Goal: Communication & Community: Answer question/provide support

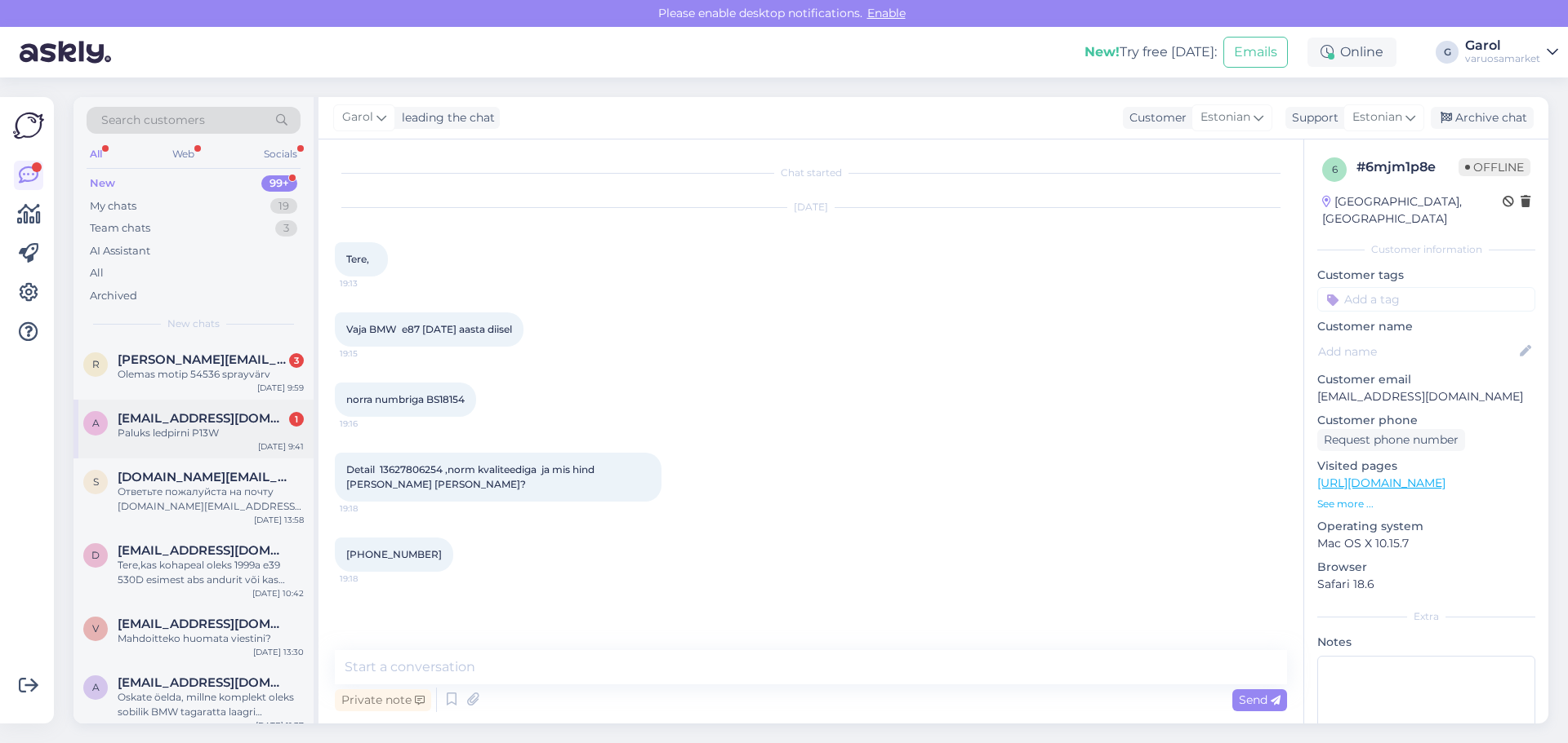
click at [196, 423] on span "[EMAIL_ADDRESS][DOMAIN_NAME]" at bounding box center [202, 419] width 170 height 15
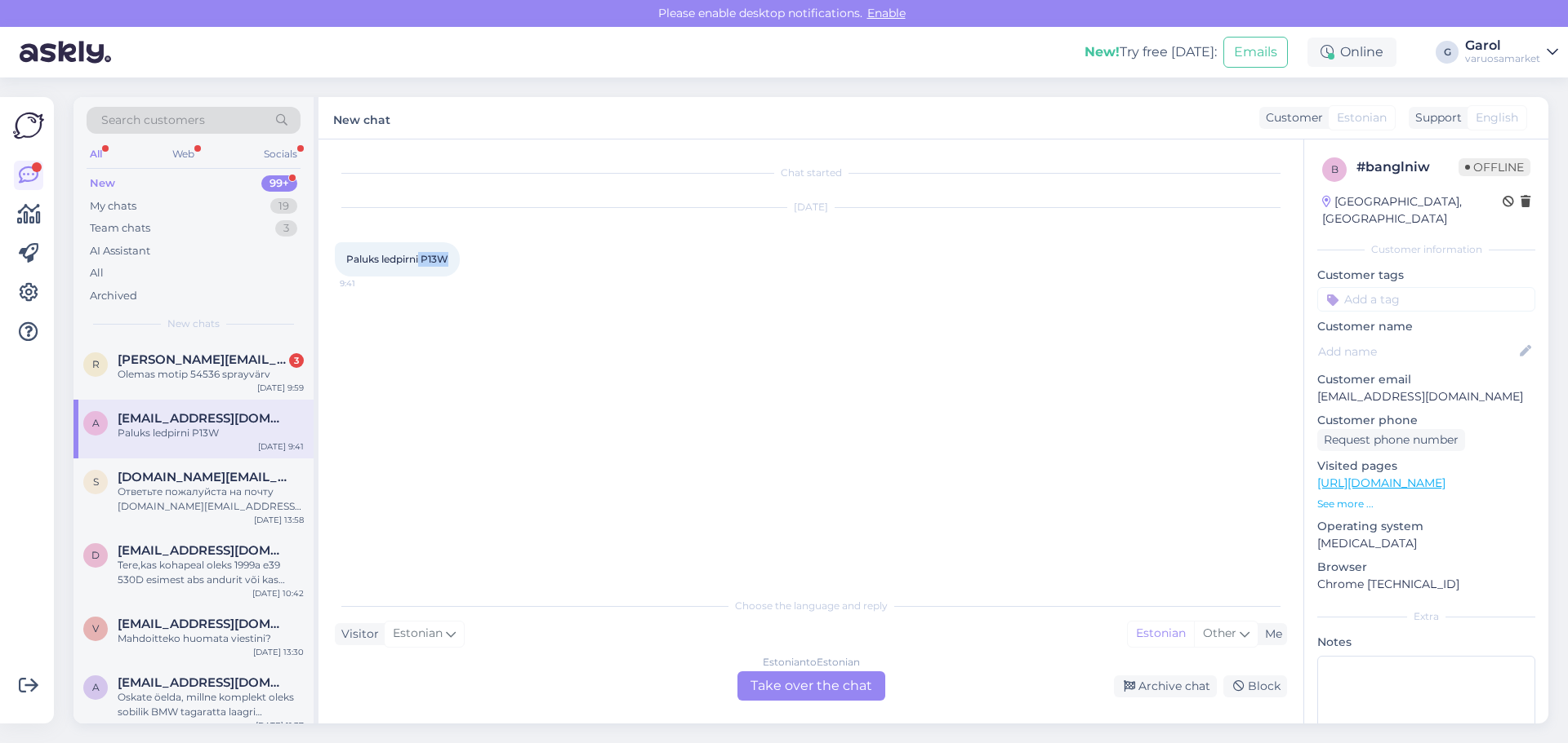
drag, startPoint x: 421, startPoint y: 258, endPoint x: 453, endPoint y: 260, distance: 32.1
click at [453, 260] on div "Paluks ledpirni P13W 9:41" at bounding box center [397, 259] width 125 height 34
copy span "P13W"
click at [822, 691] on div "Estonian to Estonian Take over the chat" at bounding box center [811, 686] width 148 height 29
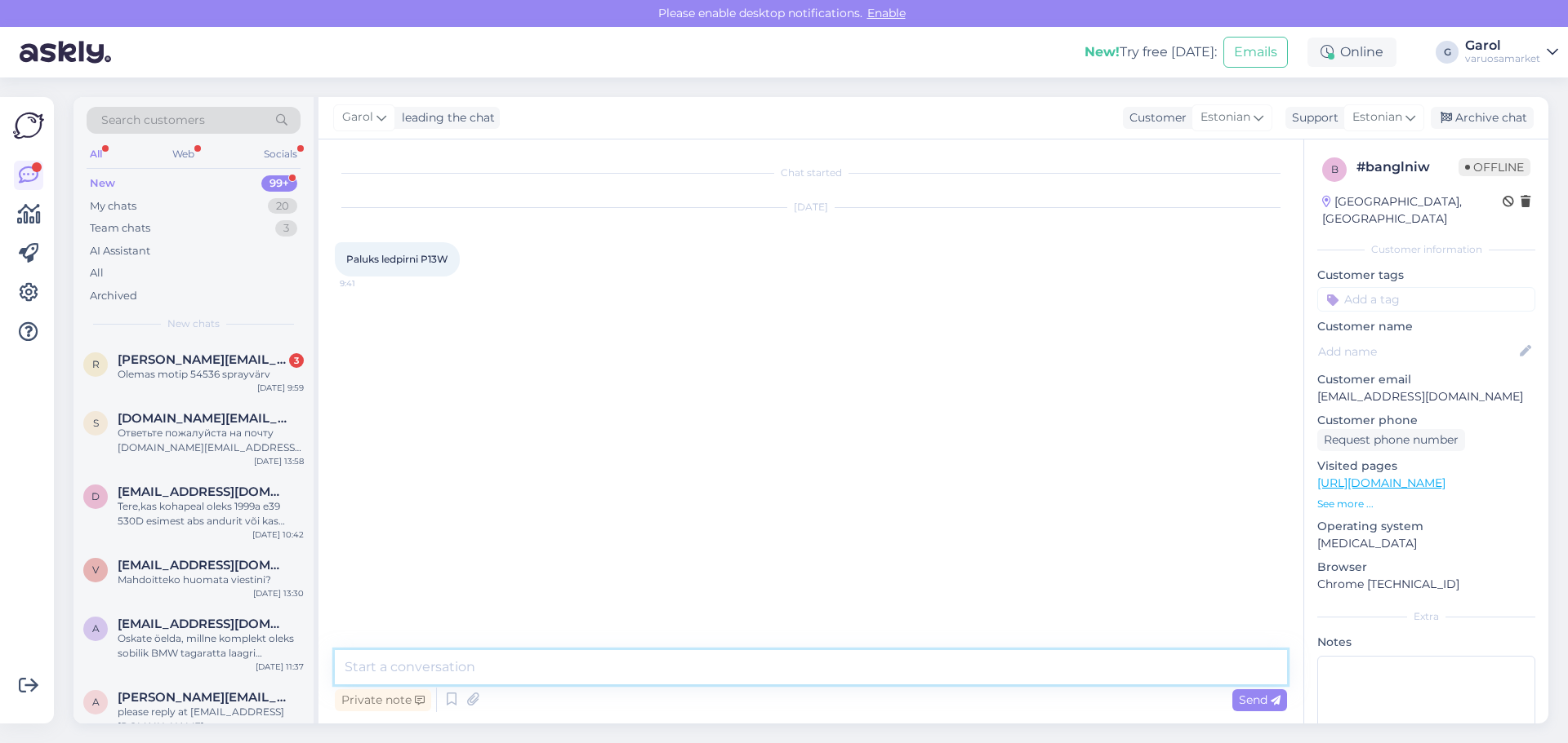
click at [753, 671] on textarea at bounding box center [811, 666] width 952 height 34
click at [803, 665] on textarea "Tere, [PERSON_NAME] tootjalt Ledriving pirnid saadaval." at bounding box center [811, 666] width 952 height 34
type textarea "Tere, [PERSON_NAME] tootjalt Ledriving pirnid saadaval. 11,60€/tk. Tarne 1tp ka…"
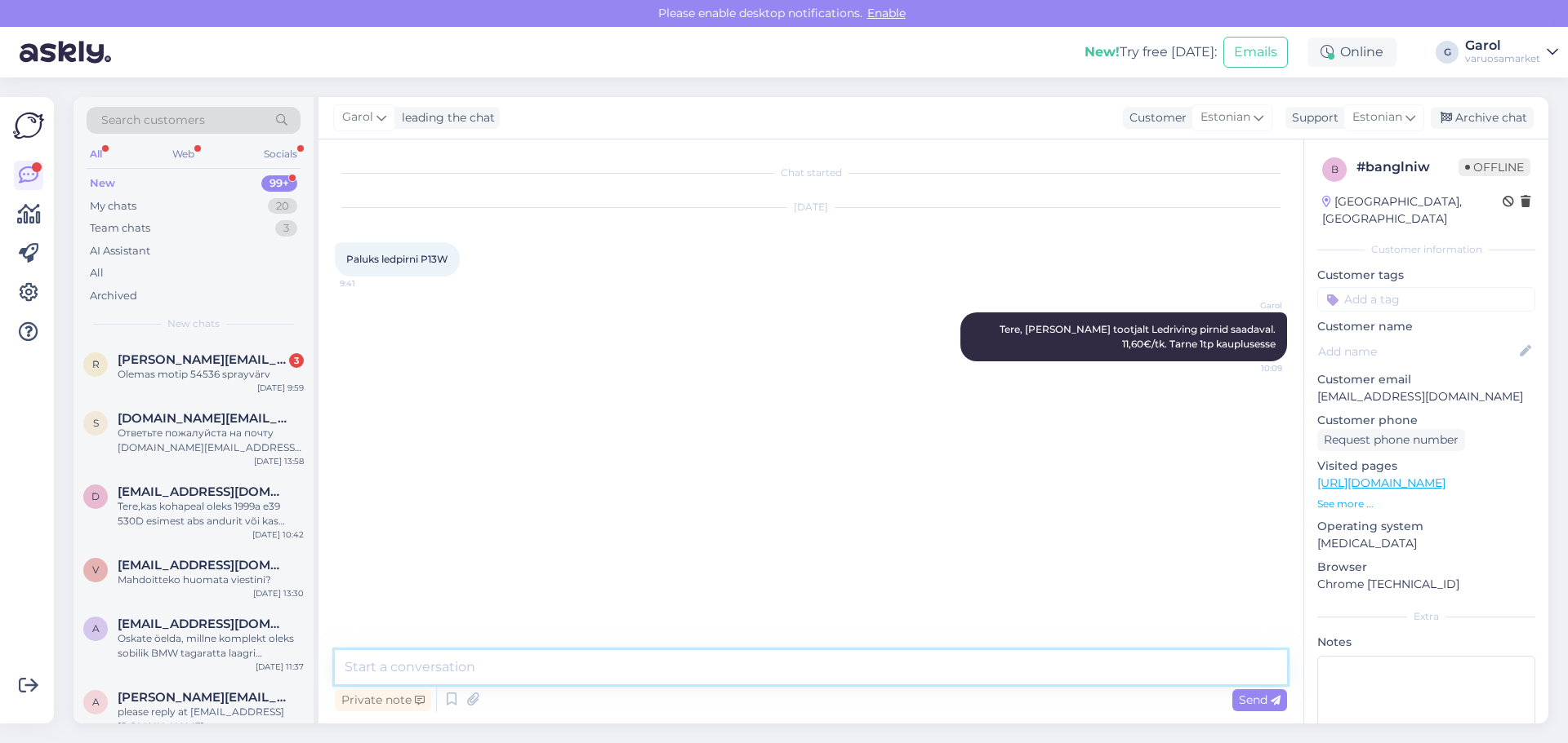
click at [923, 666] on textarea at bounding box center [811, 666] width 952 height 34
click at [205, 358] on span "[PERSON_NAME][EMAIL_ADDRESS][DOMAIN_NAME]" at bounding box center [202, 360] width 170 height 15
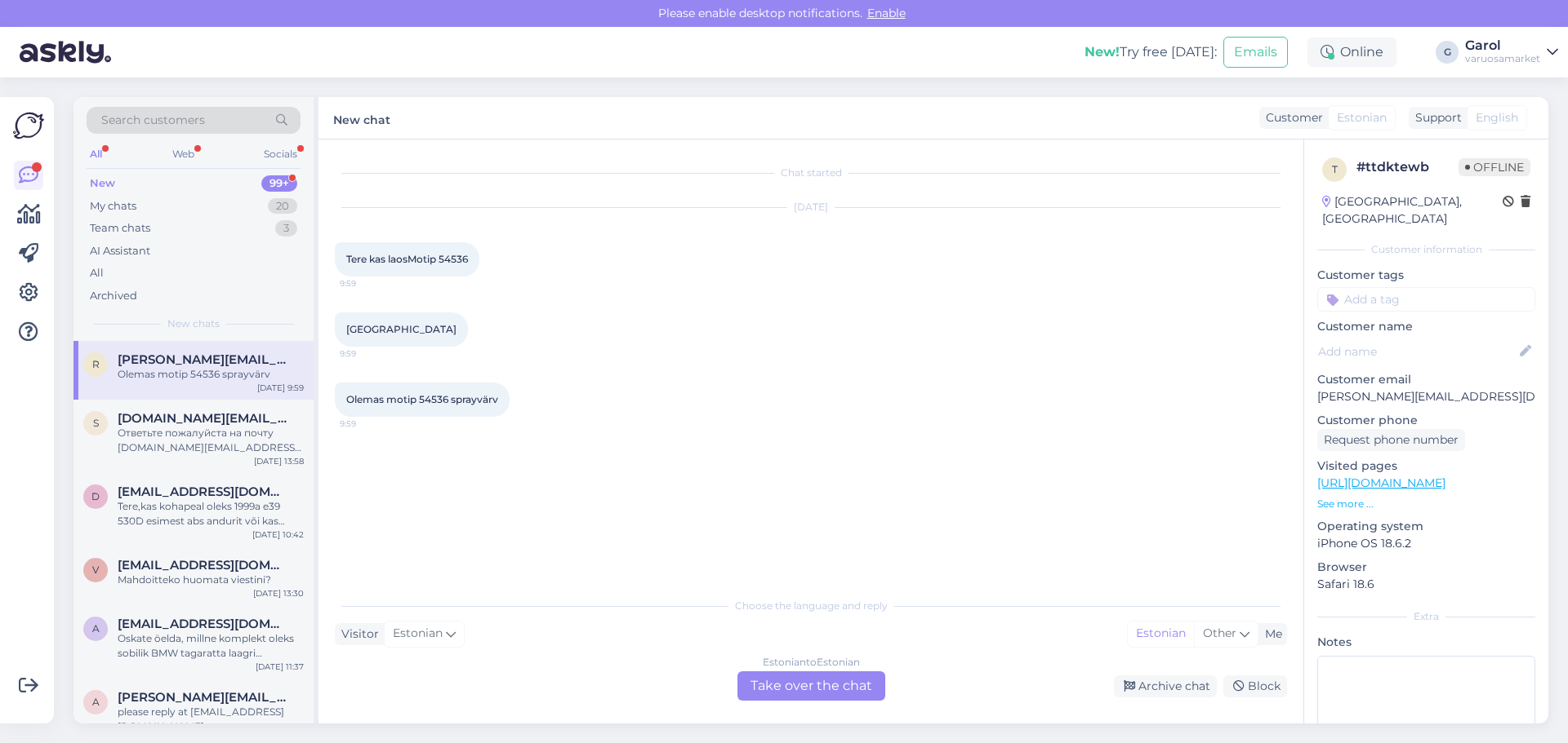
click at [452, 259] on span "Tere kas laosMotip 54536" at bounding box center [407, 258] width 122 height 12
copy div "54536 9:59"
click at [804, 689] on div "Estonian to Estonian Take over the chat" at bounding box center [811, 686] width 148 height 29
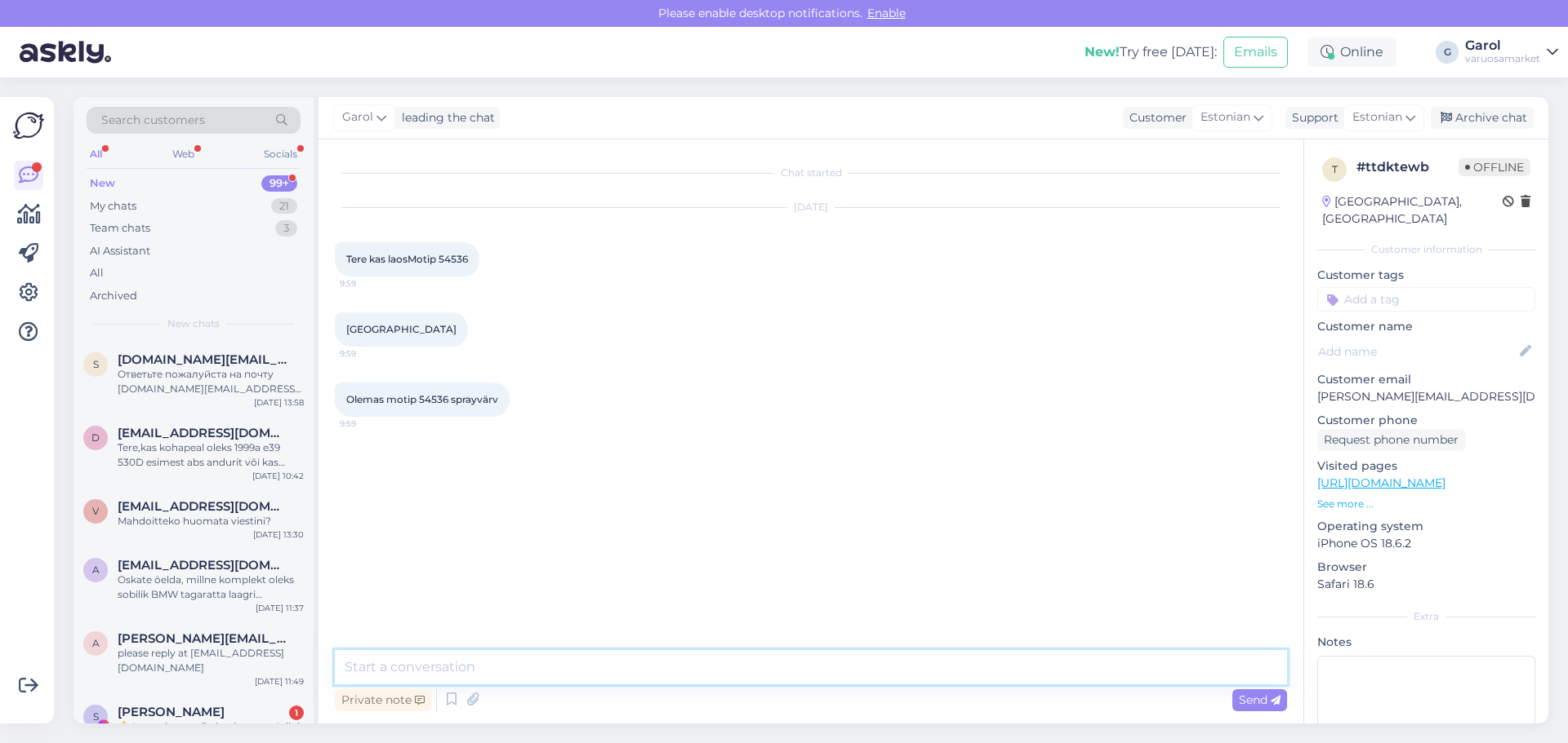
click at [778, 675] on textarea at bounding box center [811, 666] width 952 height 34
type textarea "Tere, antud värv oleks tellimisega. Tarne 1tp kauplusesse."
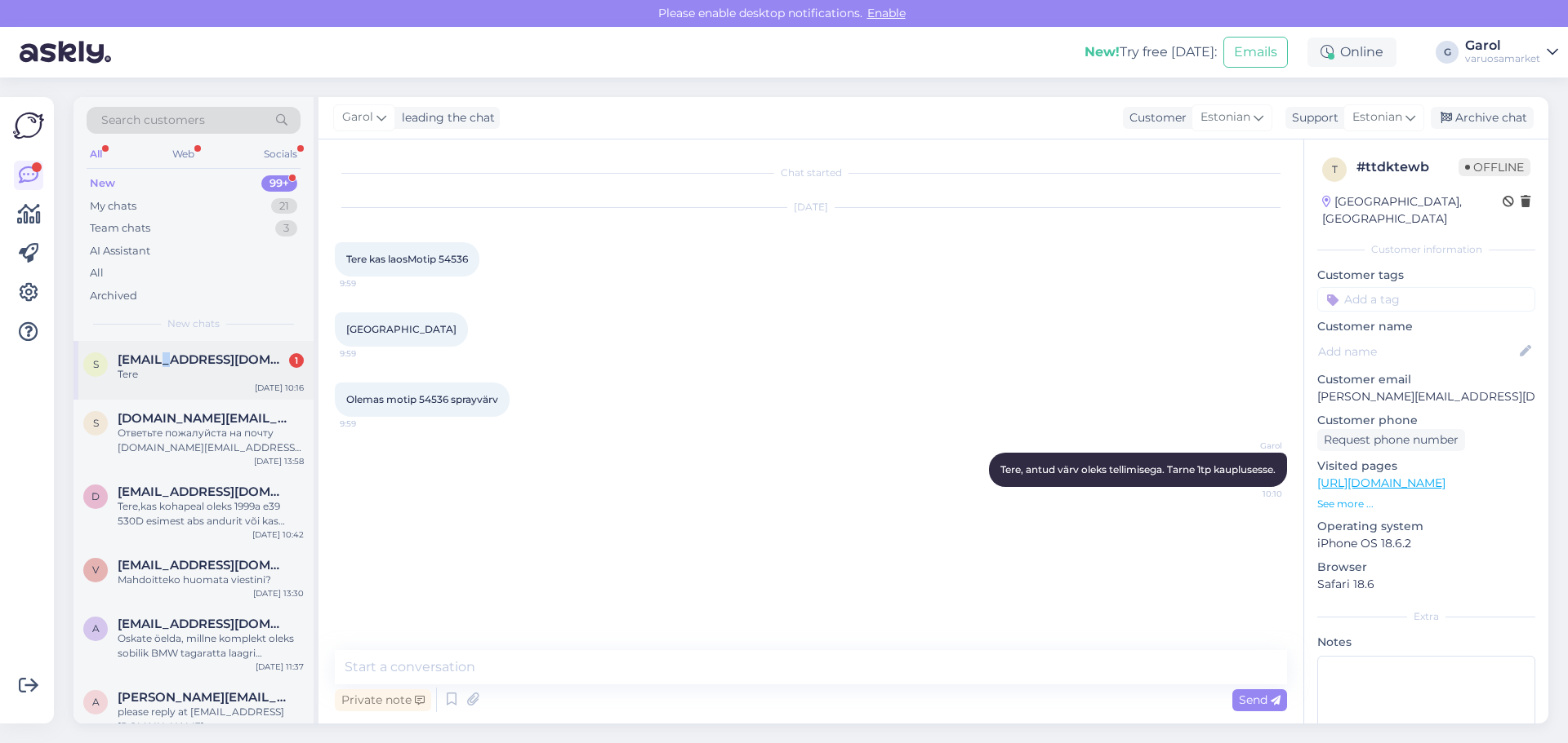
click at [159, 362] on span "[EMAIL_ADDRESS][DOMAIN_NAME]" at bounding box center [202, 360] width 170 height 15
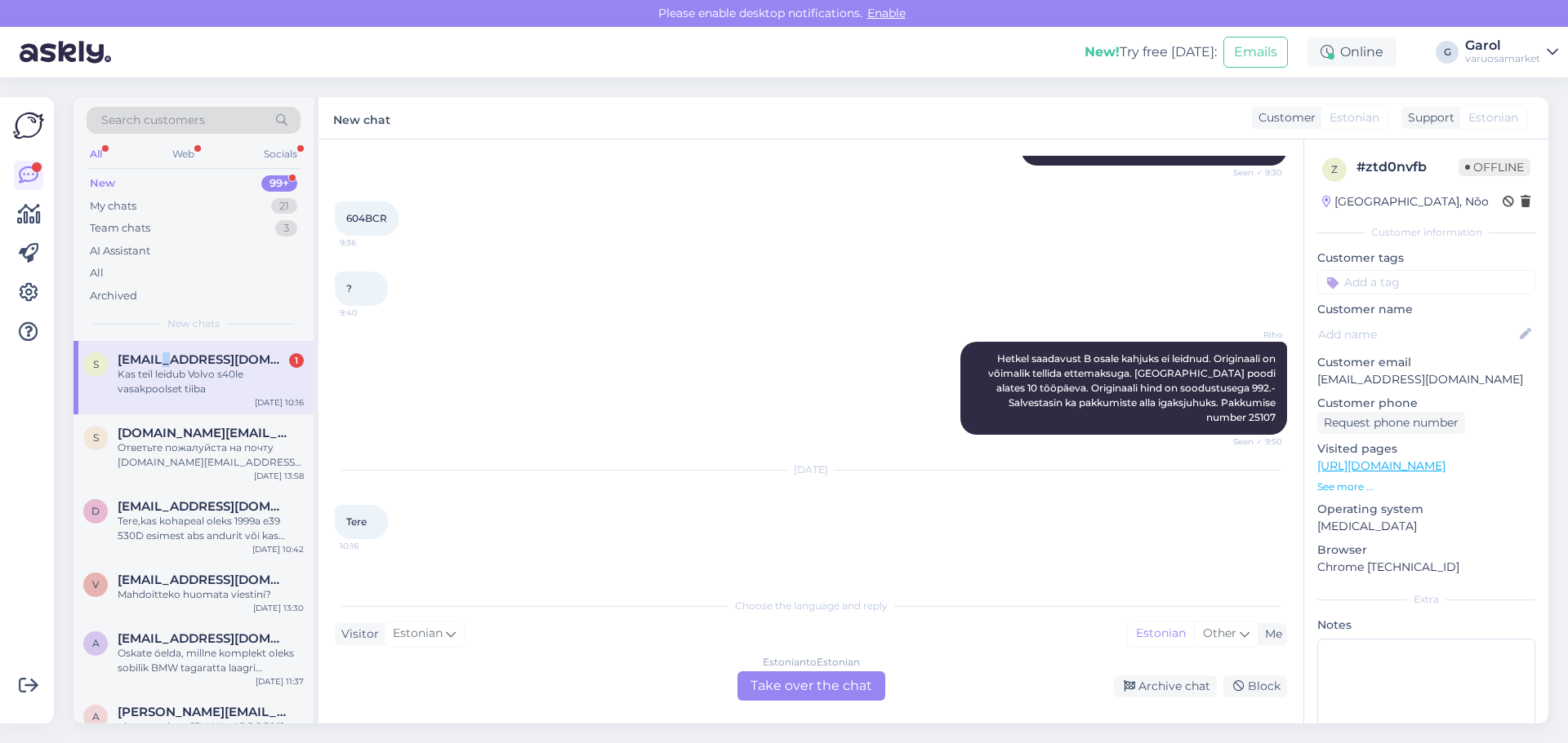
scroll to position [264, 0]
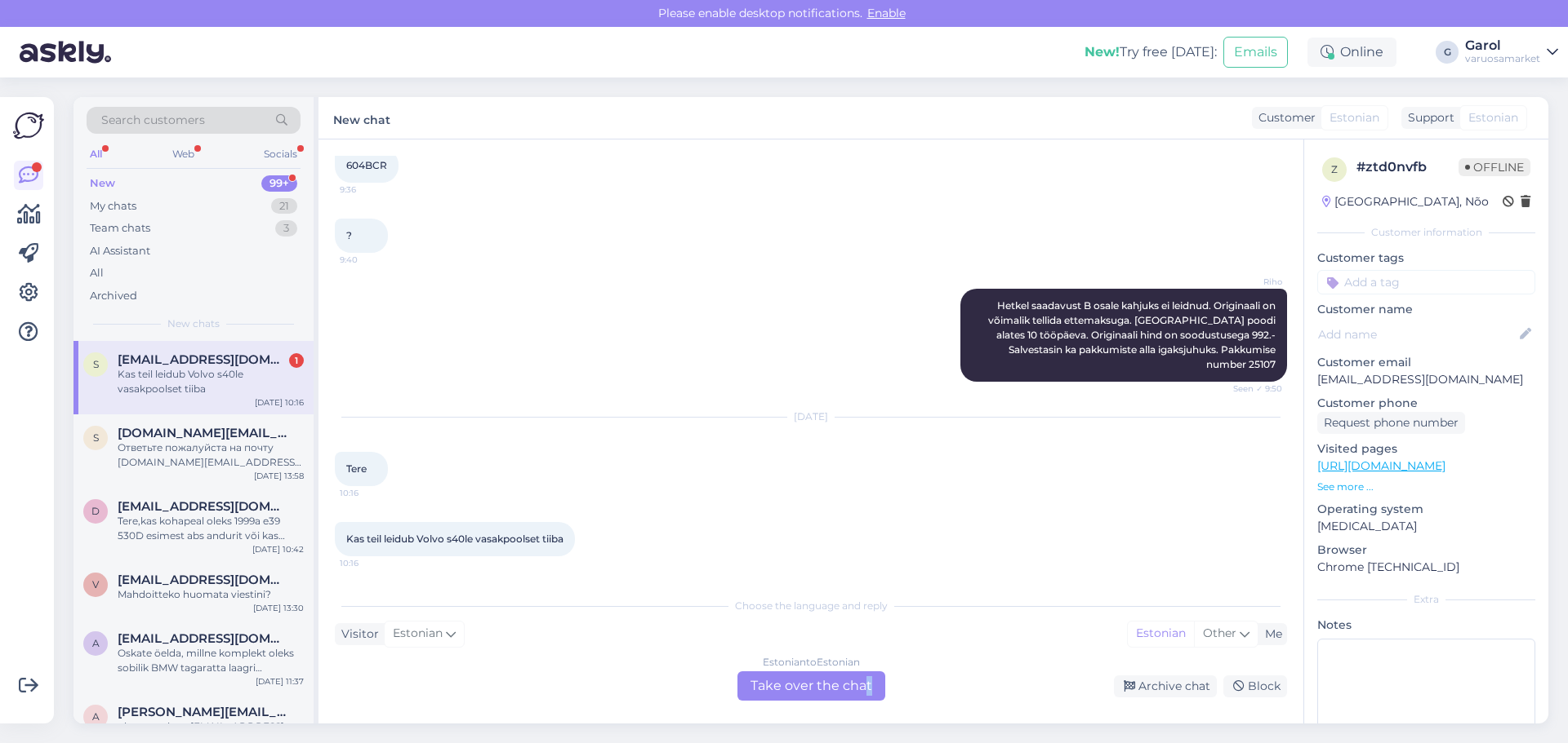
drag, startPoint x: 871, startPoint y: 678, endPoint x: 862, endPoint y: 678, distance: 9.0
click at [862, 678] on div "Estonian to Estonian Take over the chat" at bounding box center [811, 686] width 148 height 29
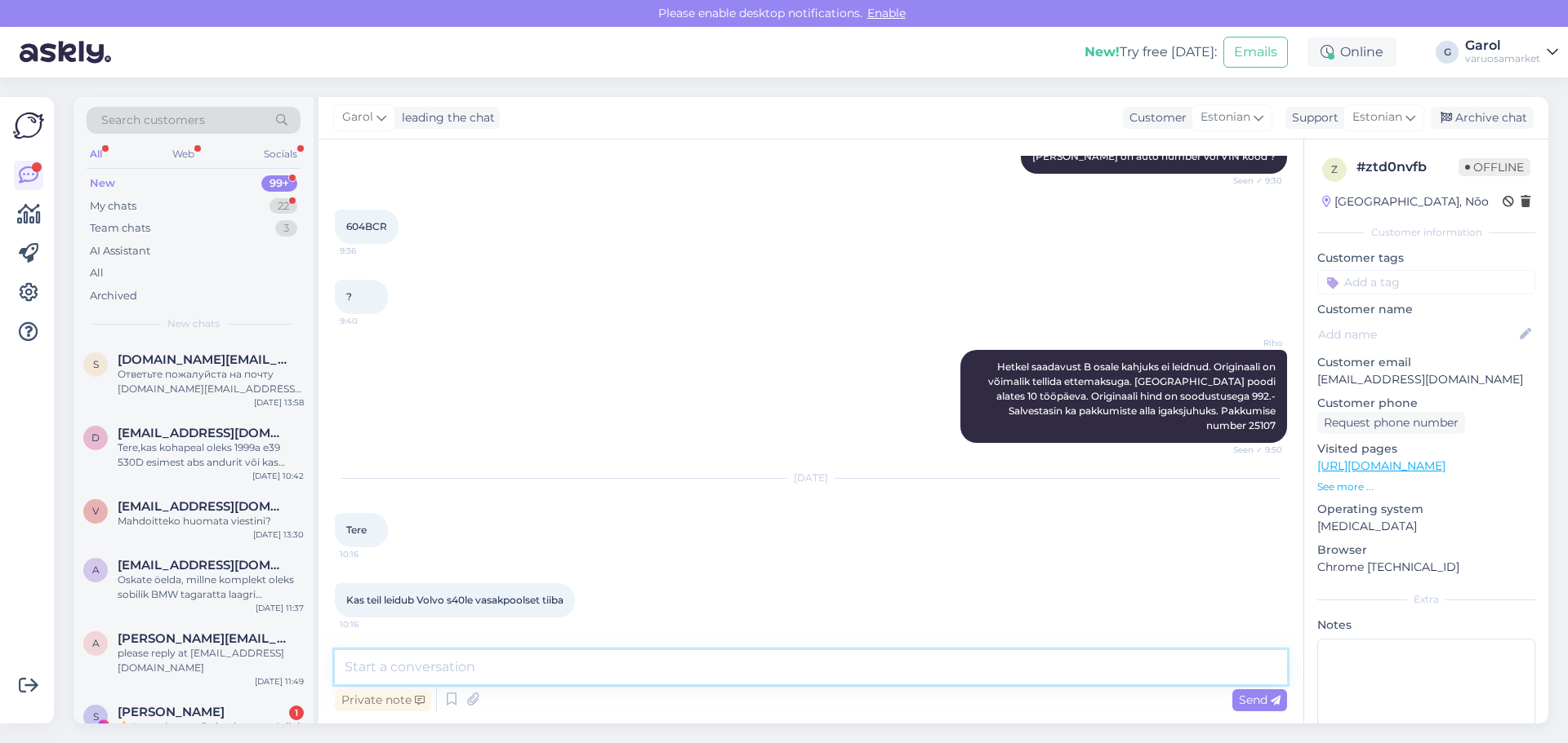
click at [825, 672] on textarea at bounding box center [811, 666] width 952 height 34
type textarea "Tere, kirjutage palun auto reg. [PERSON_NAME]"
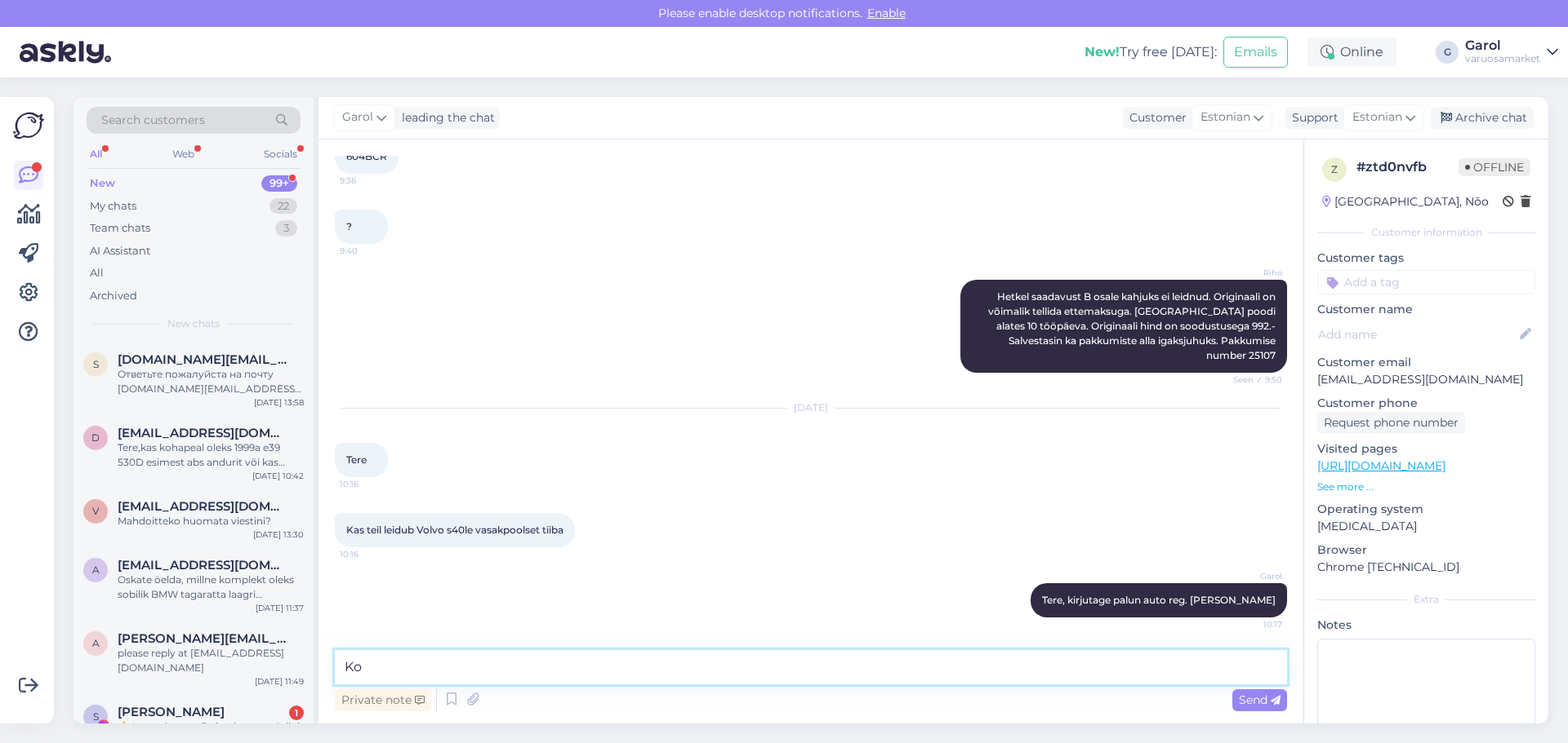
type textarea "K"
click at [180, 213] on div "My chats 22" at bounding box center [194, 206] width 214 height 23
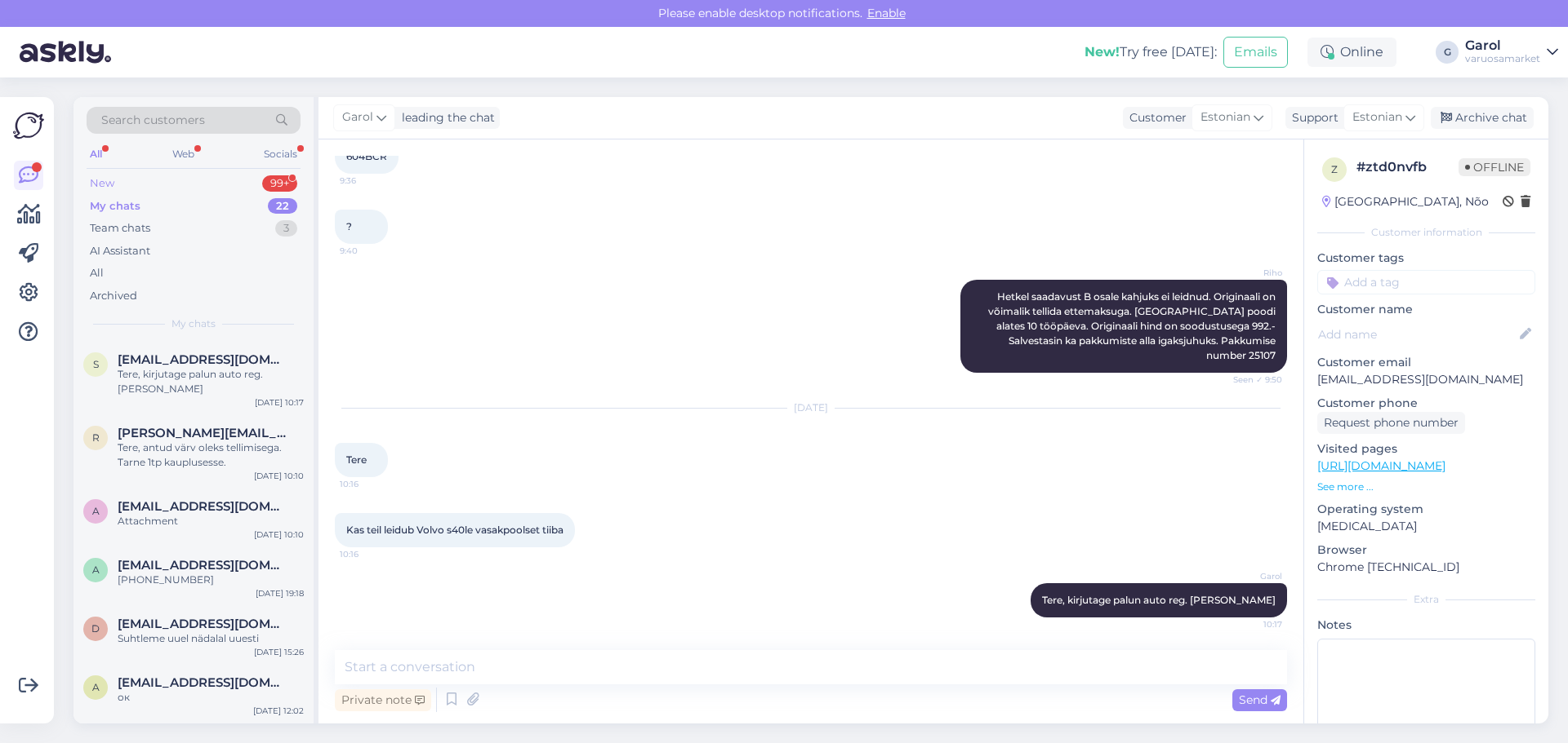
click at [184, 186] on div "New 99+" at bounding box center [194, 183] width 214 height 23
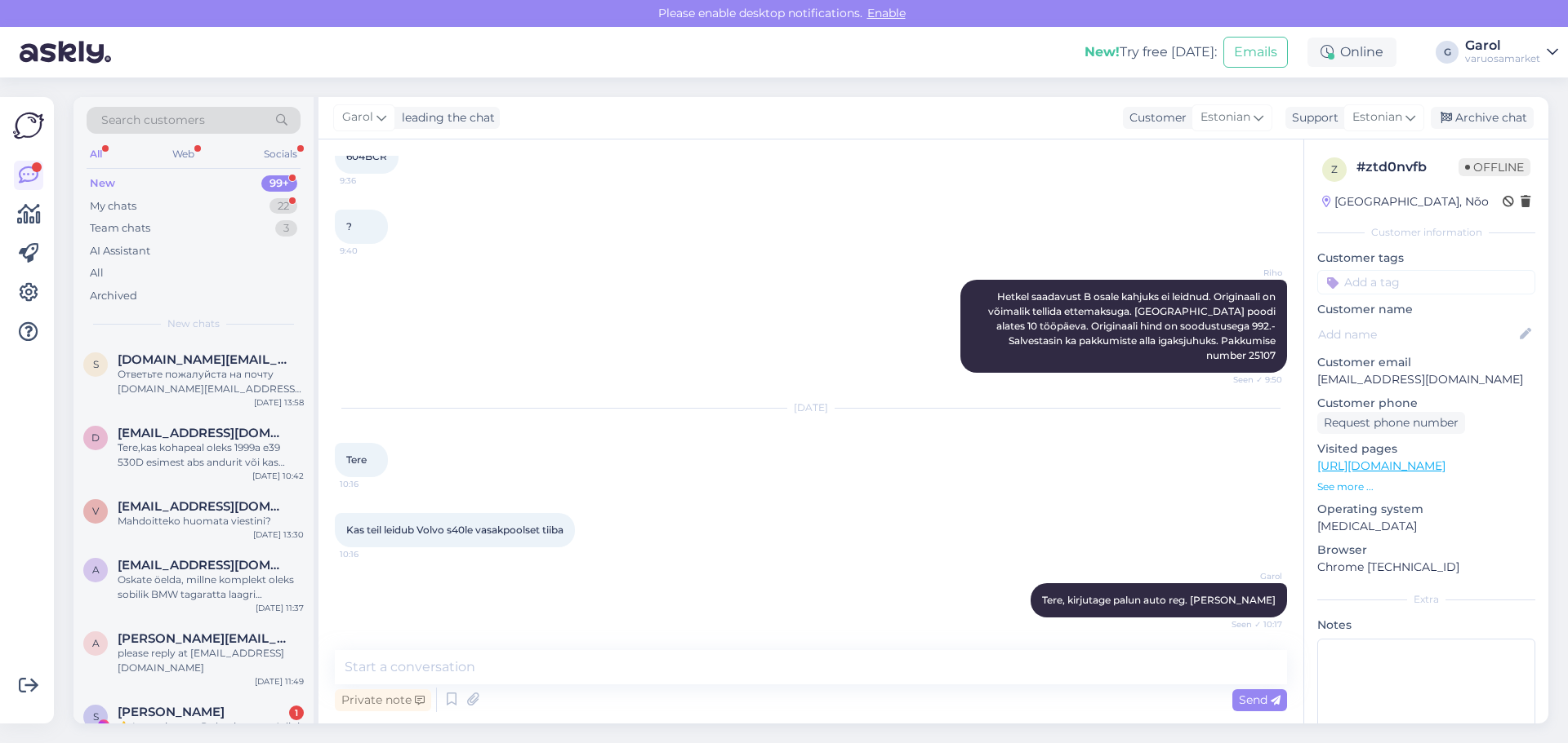
scroll to position [343, 0]
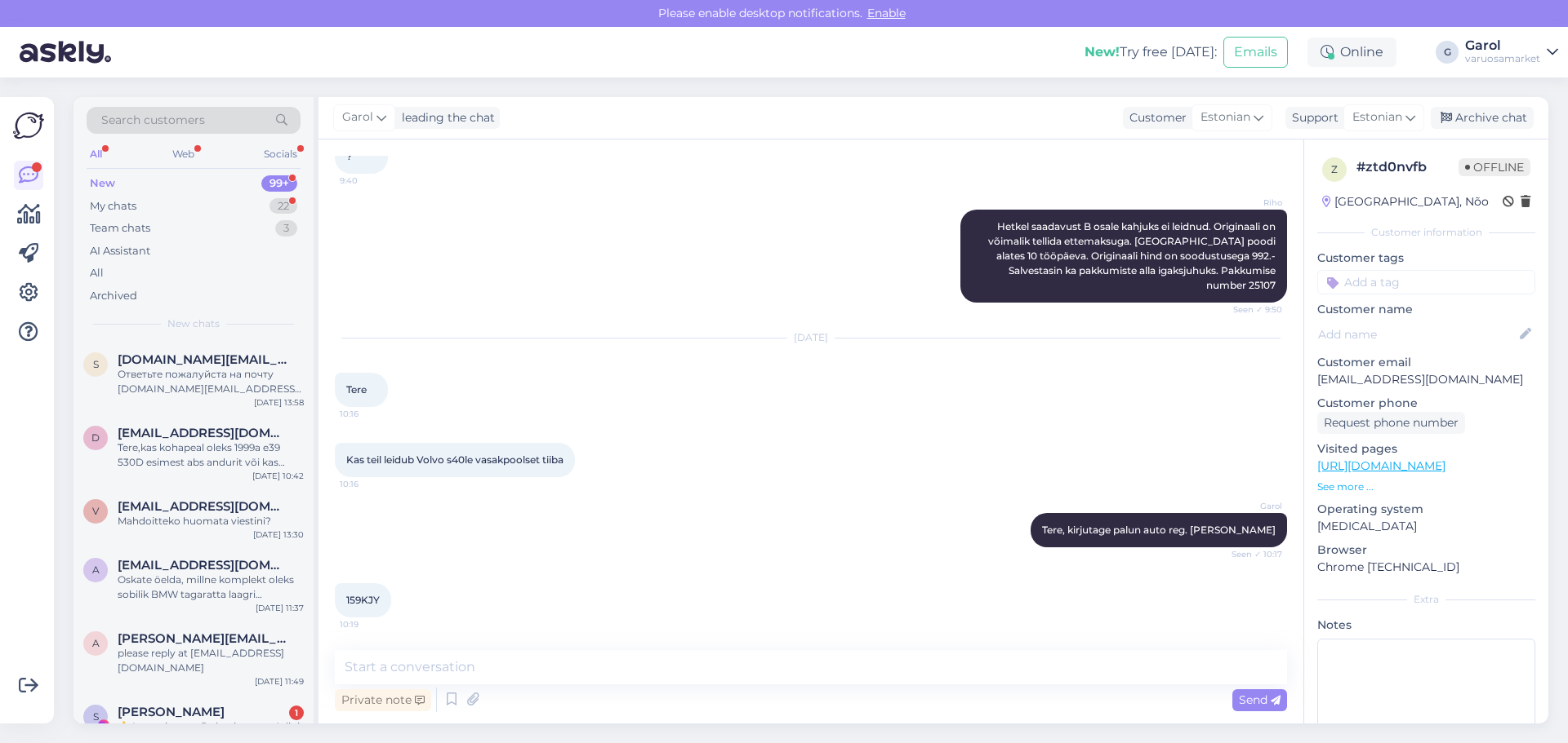
click at [354, 593] on div "159KJY 10:19" at bounding box center [362, 600] width 56 height 34
copy div "159KJY 10:19"
click at [234, 196] on div "My chats 22" at bounding box center [194, 206] width 214 height 23
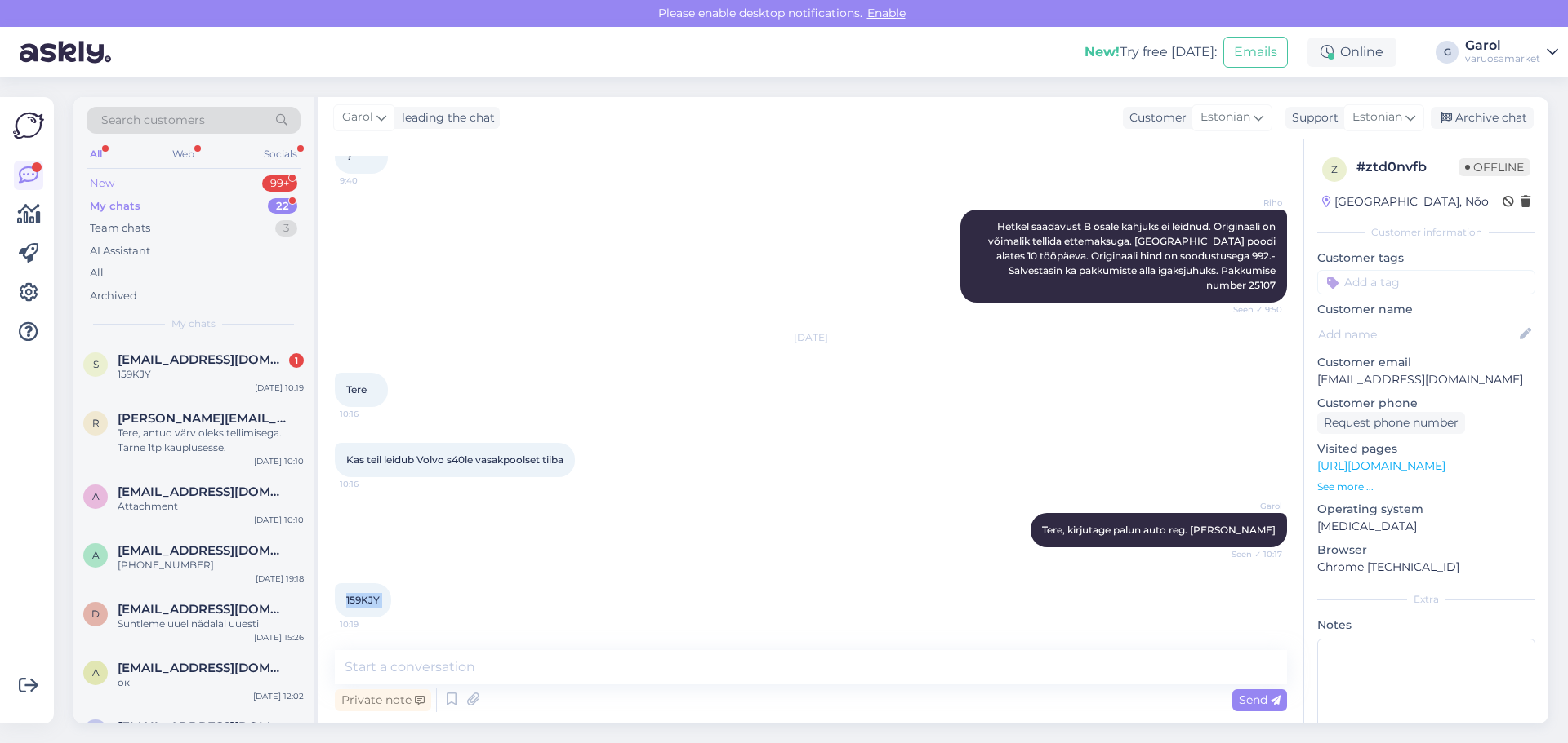
click at [229, 181] on div "New 99+" at bounding box center [194, 183] width 214 height 23
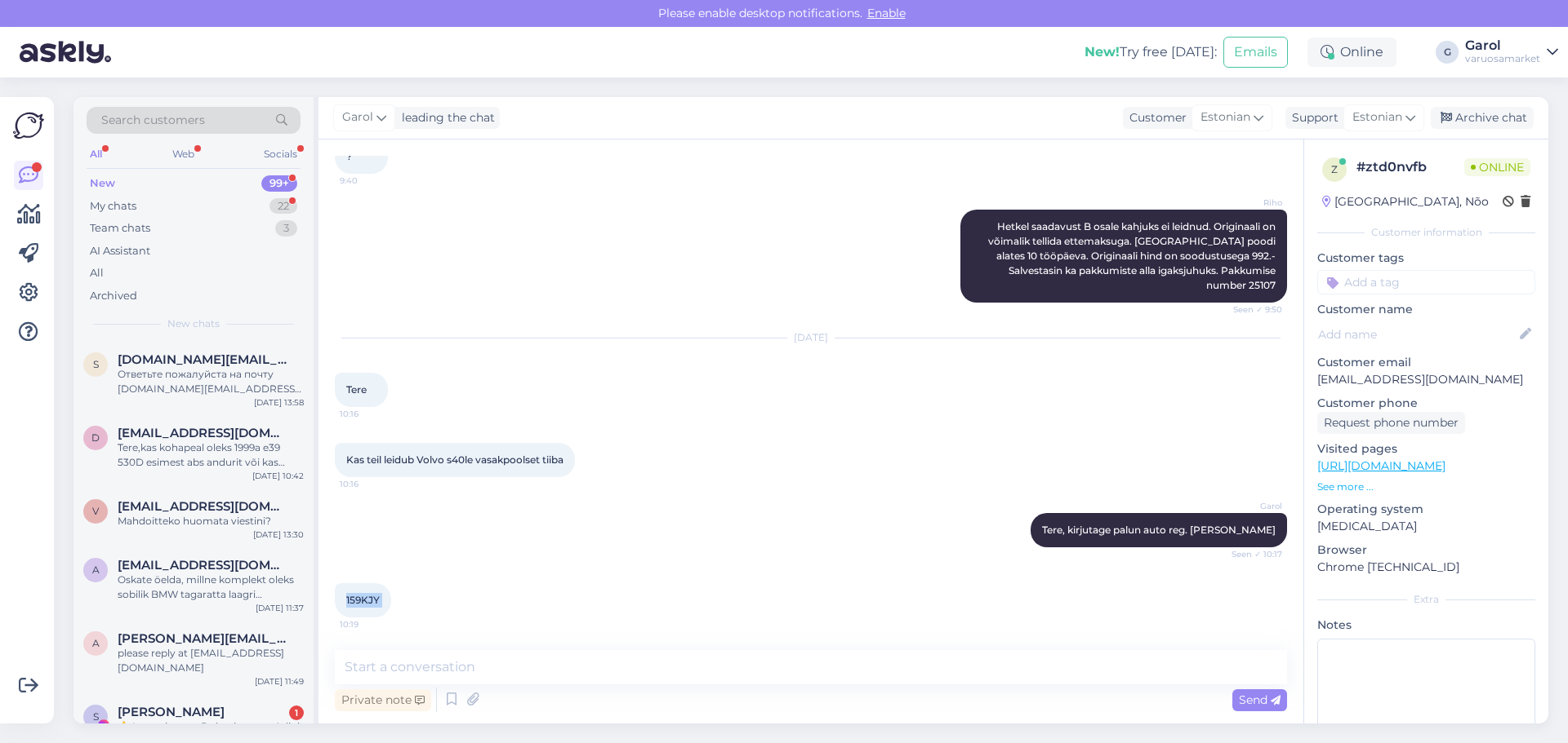
scroll to position [413, 0]
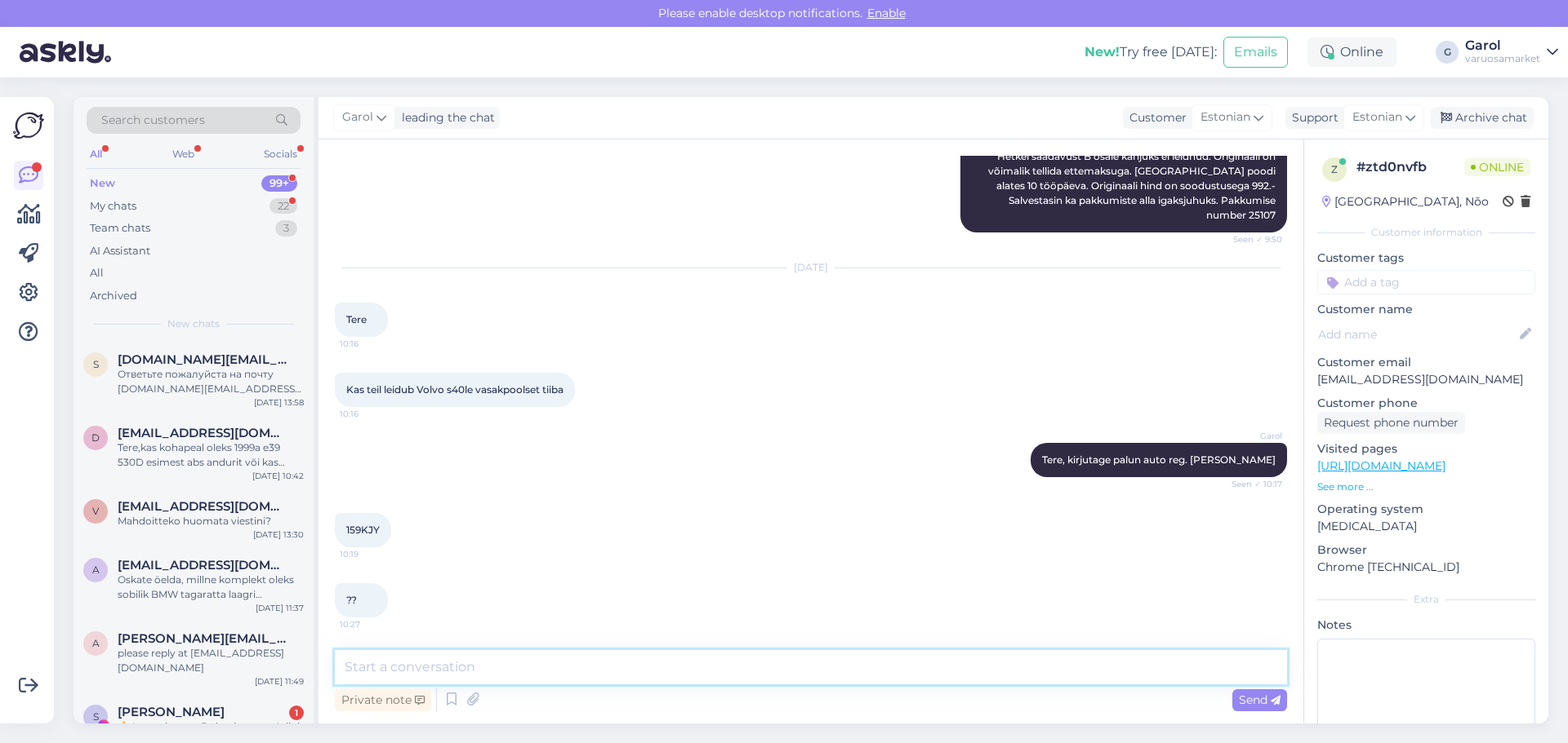
click at [504, 658] on textarea at bounding box center [811, 666] width 952 height 34
drag, startPoint x: 951, startPoint y: 666, endPoint x: 945, endPoint y: 652, distance: 15.2
click at [951, 666] on textarea "Üks varjant paistab ainult hetkel saadaval. BLIC tootjalt, 1tp tarnega kaupluse…" at bounding box center [811, 666] width 952 height 34
type textarea "Üks varjant paistab ainult hetkel saadaval. BLIC tootjalt, 1tp tarnega kaupluse…"
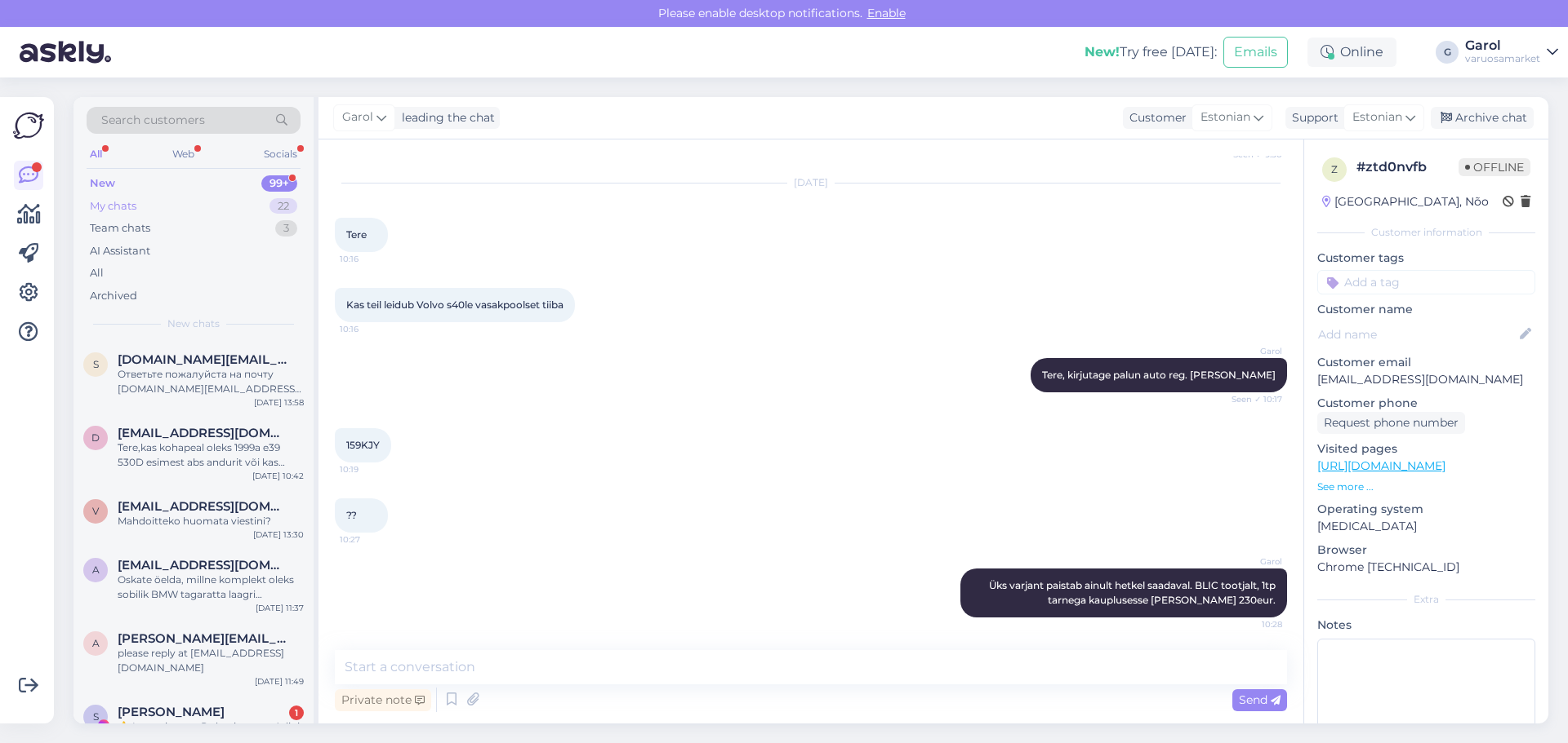
click at [214, 205] on div "My chats 22" at bounding box center [194, 206] width 214 height 23
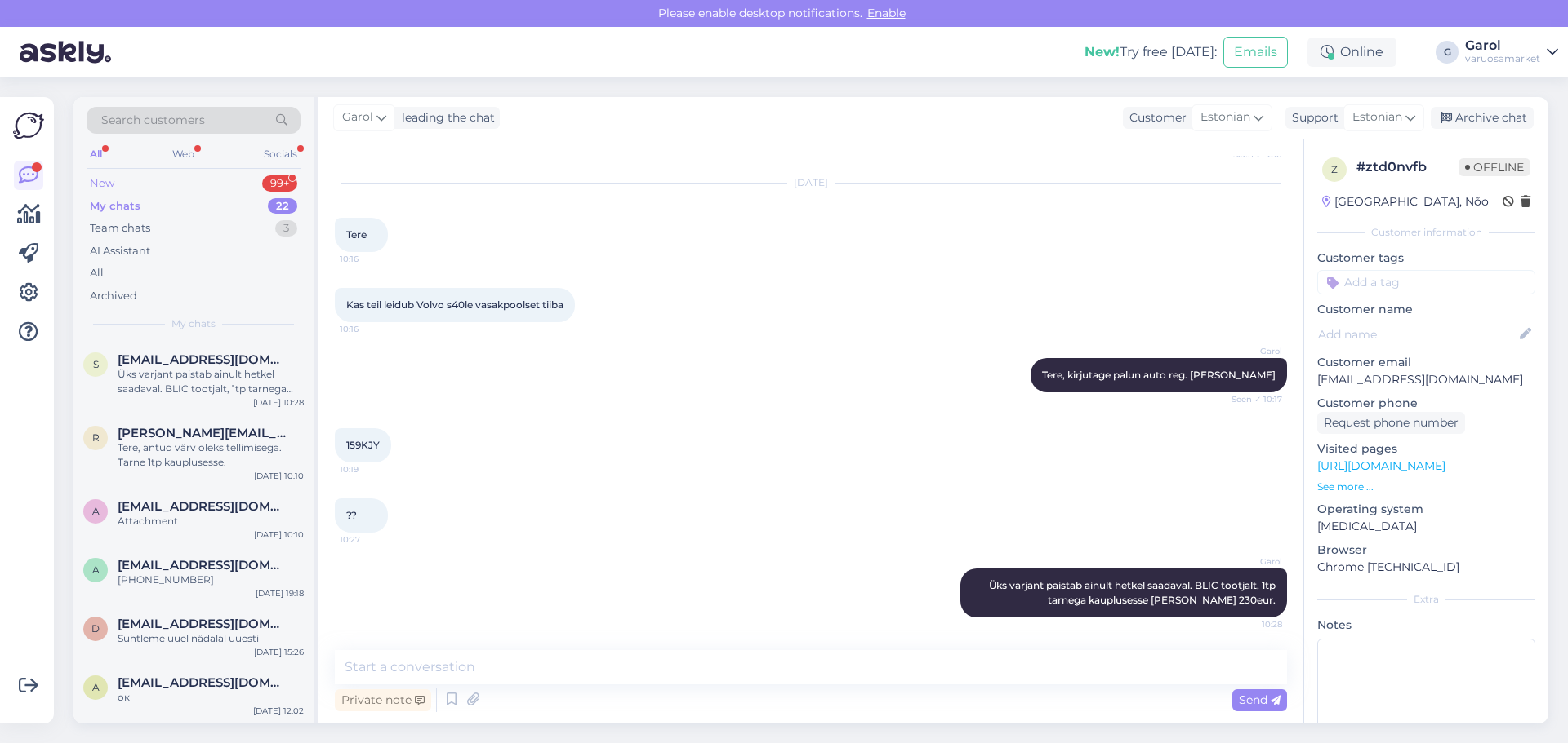
click at [199, 180] on div "New 99+" at bounding box center [194, 183] width 214 height 23
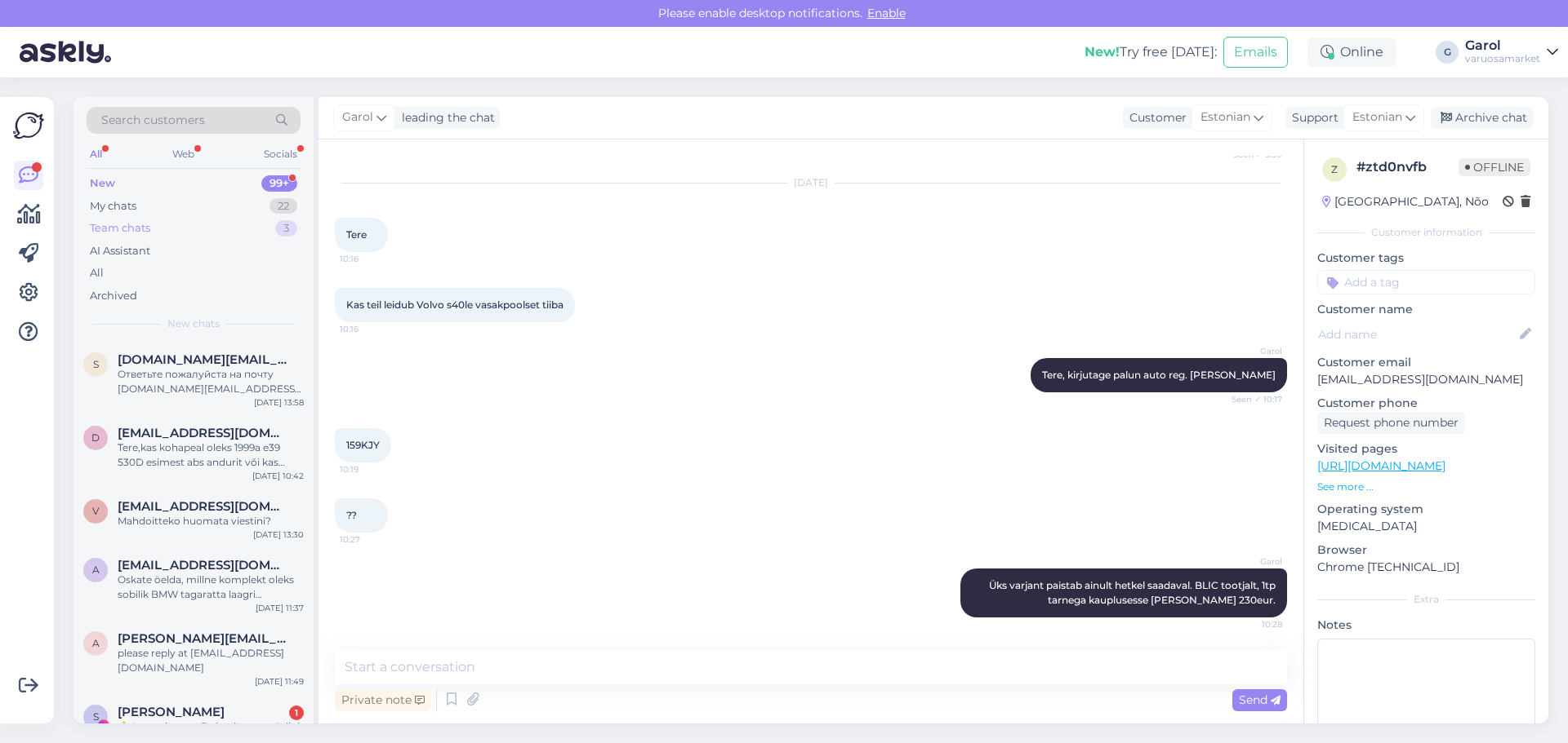
click at [148, 226] on div "Team chats" at bounding box center [120, 229] width 61 height 17
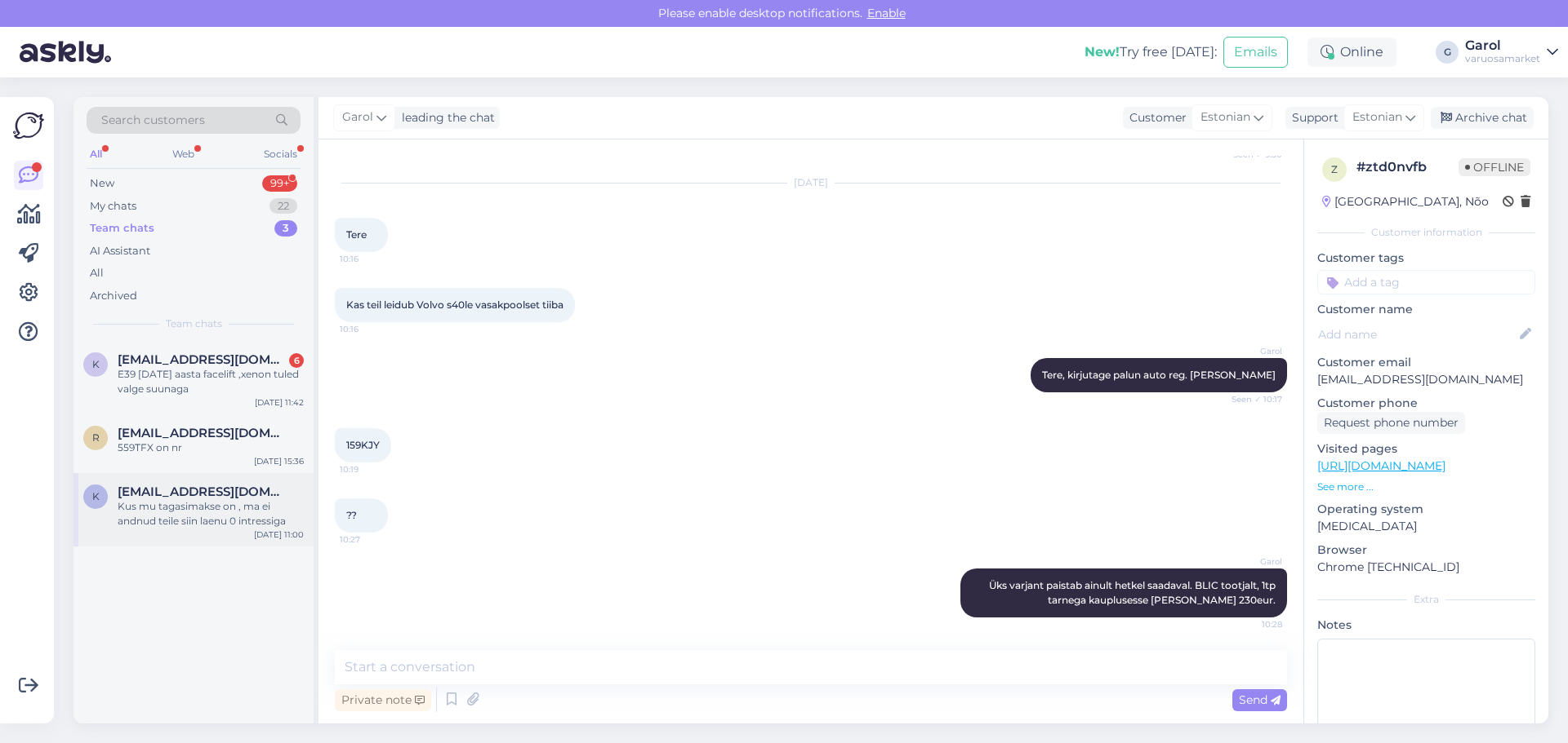
click at [207, 524] on div "Kus mu tagasimakse on , ma ei andnud teile siin laenu 0 intressiga" at bounding box center [210, 514] width 186 height 29
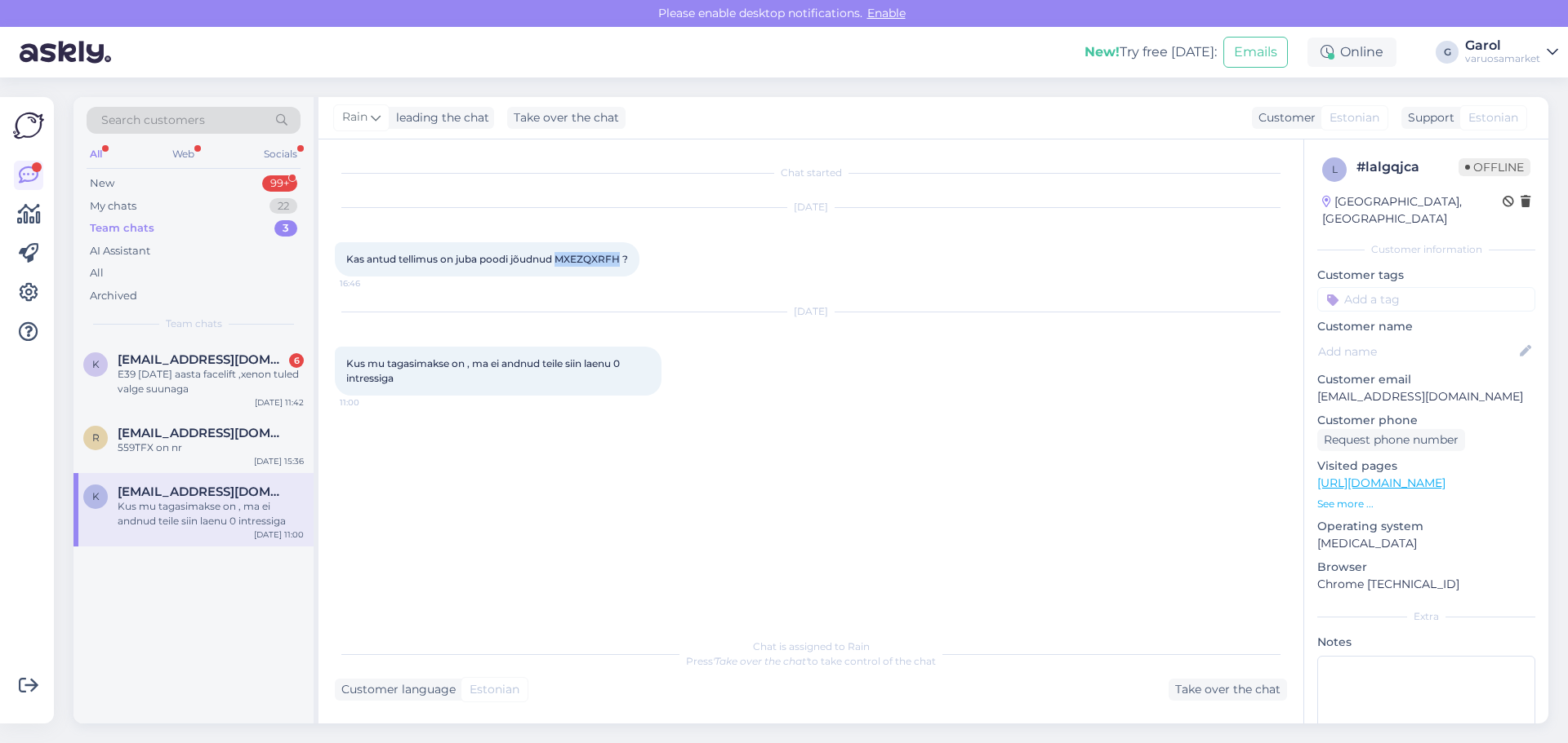
drag, startPoint x: 558, startPoint y: 259, endPoint x: 622, endPoint y: 254, distance: 64.2
click at [622, 254] on span "Kas antud tellimus on juba poodi jõudnud MXEZQXRFH ?" at bounding box center [486, 258] width 281 height 12
copy span "MXEZQXRFH"
click at [212, 188] on div "New 99+" at bounding box center [194, 183] width 214 height 23
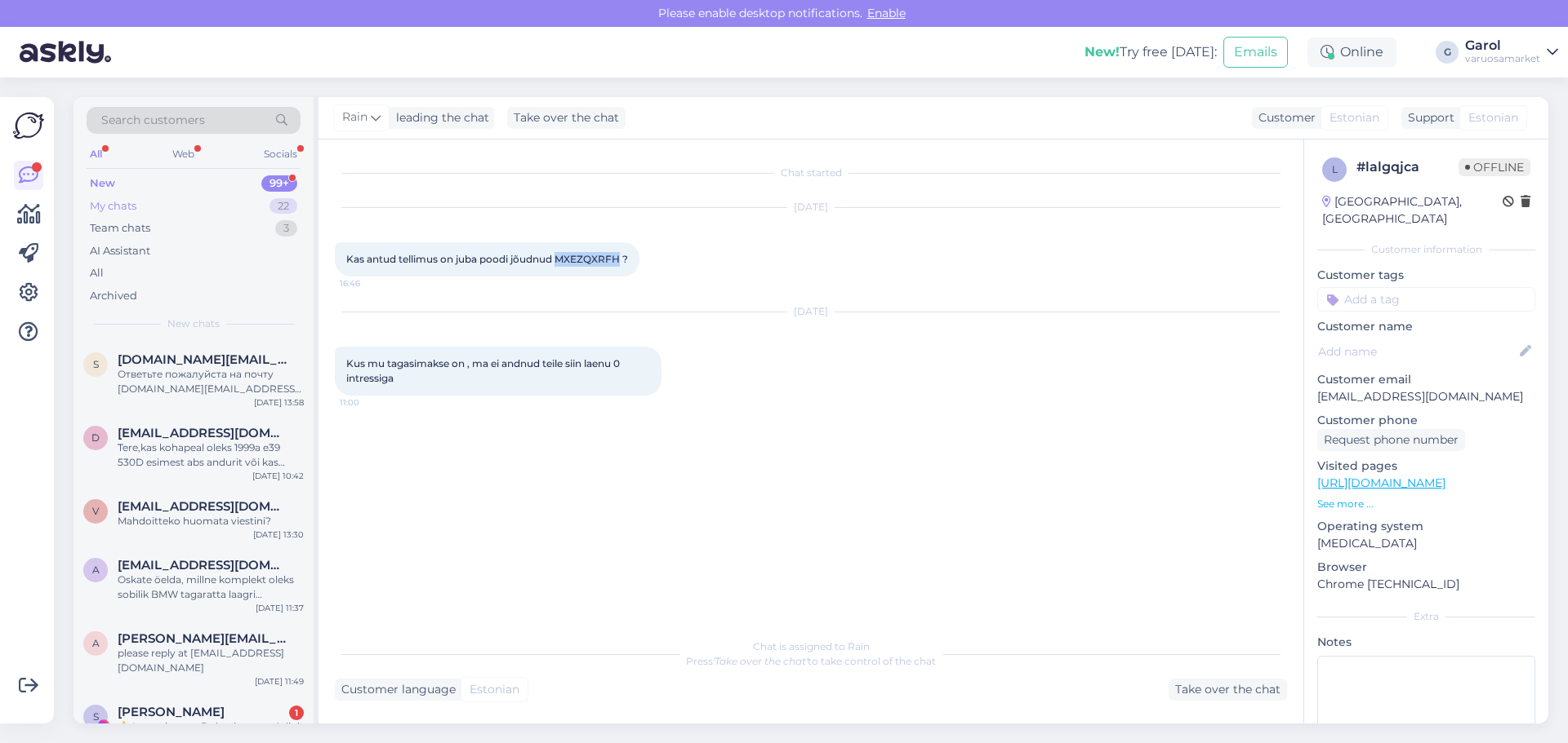
click at [213, 208] on div "My chats 22" at bounding box center [194, 206] width 214 height 23
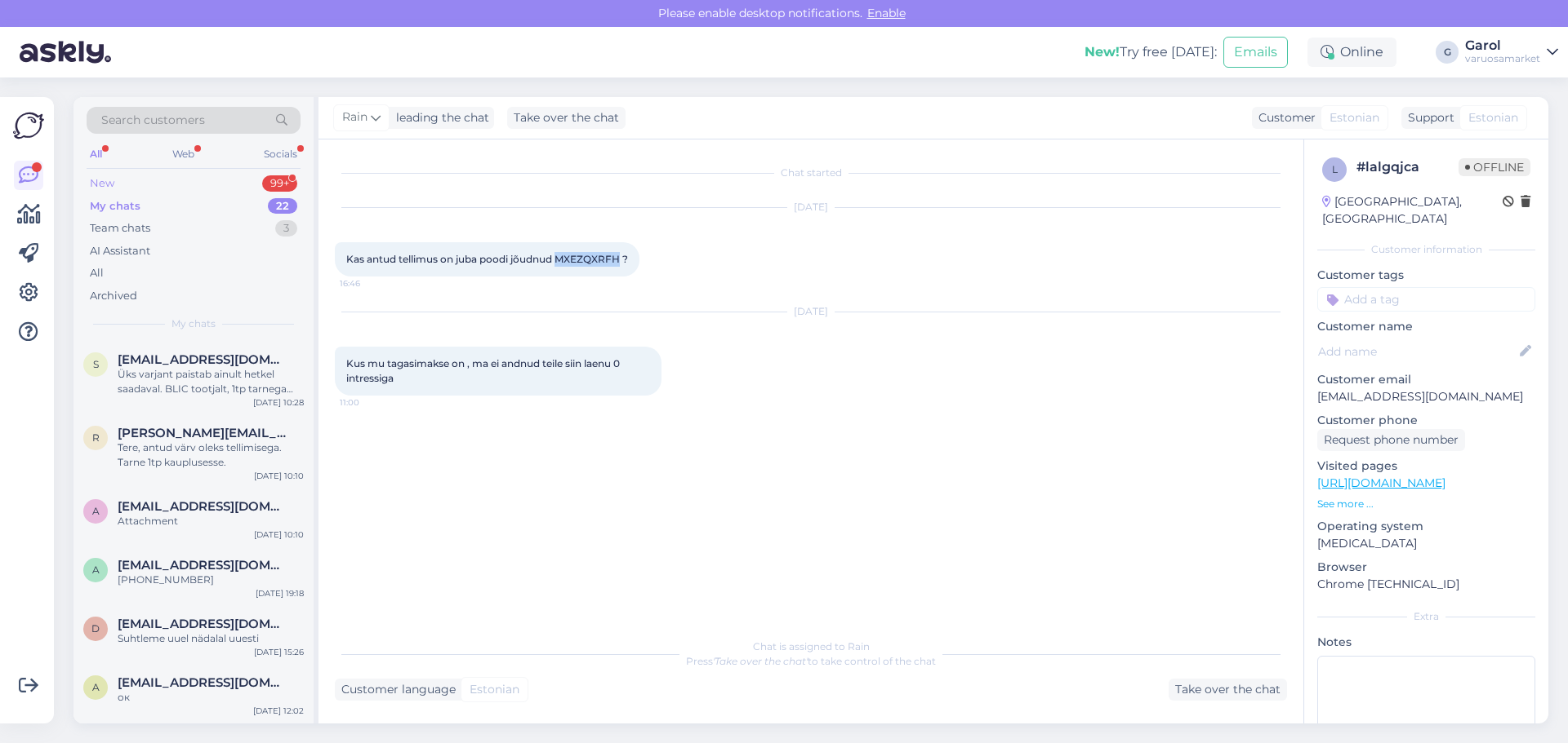
click at [217, 183] on div "New 99+" at bounding box center [194, 183] width 214 height 23
